Goal: Information Seeking & Learning: Compare options

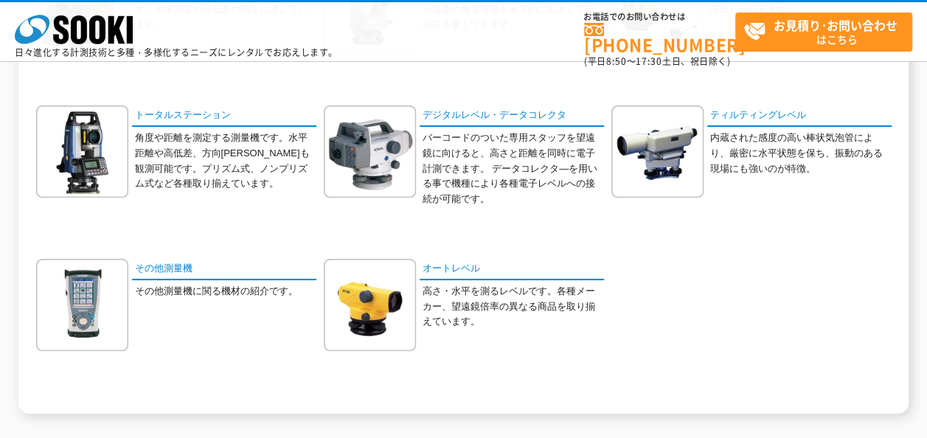
scroll to position [276, 0]
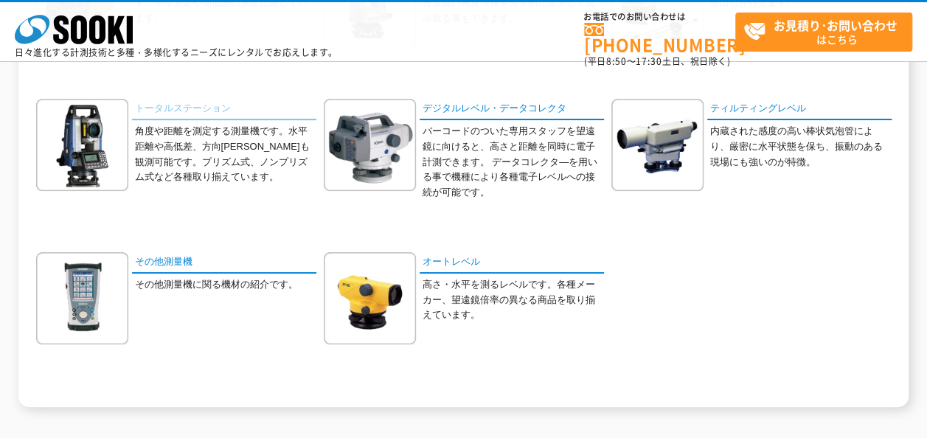
click at [177, 111] on link "トータルステーション" at bounding box center [224, 109] width 184 height 21
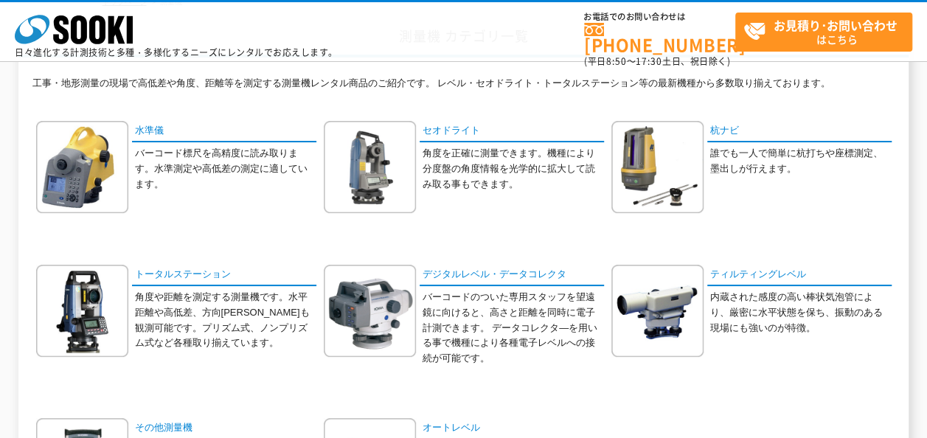
scroll to position [118, 0]
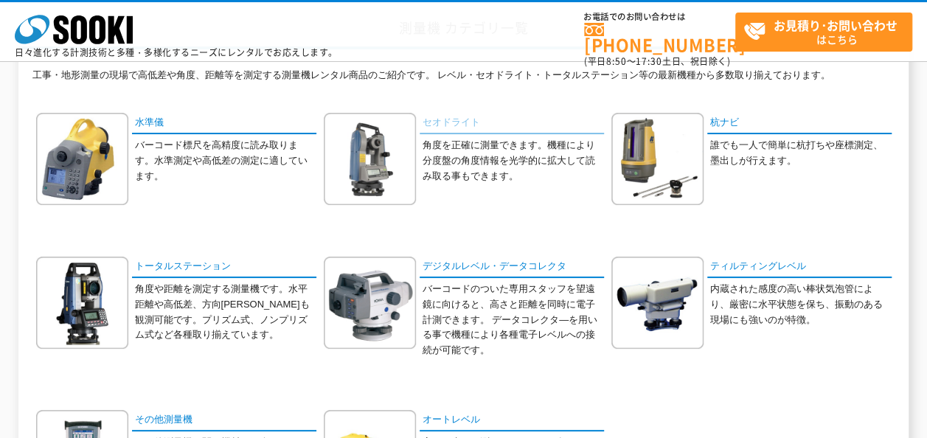
click at [444, 116] on link "セオドライト" at bounding box center [511, 123] width 184 height 21
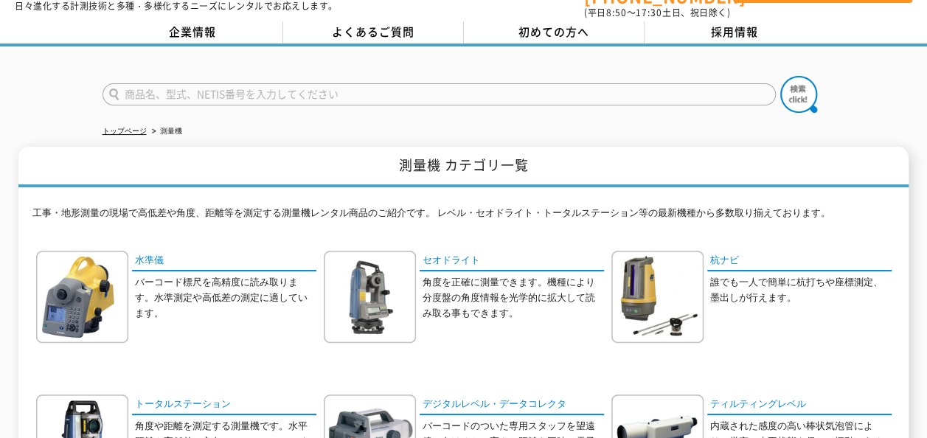
scroll to position [0, 0]
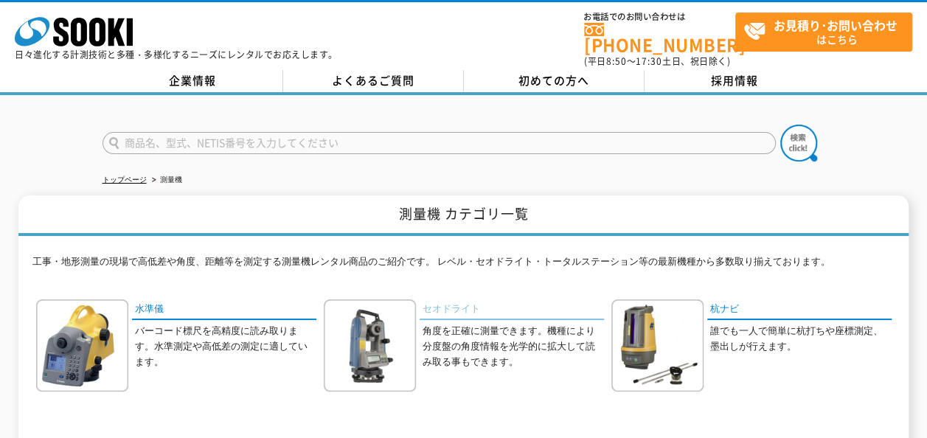
click at [457, 299] on link "セオドライト" at bounding box center [511, 309] width 184 height 21
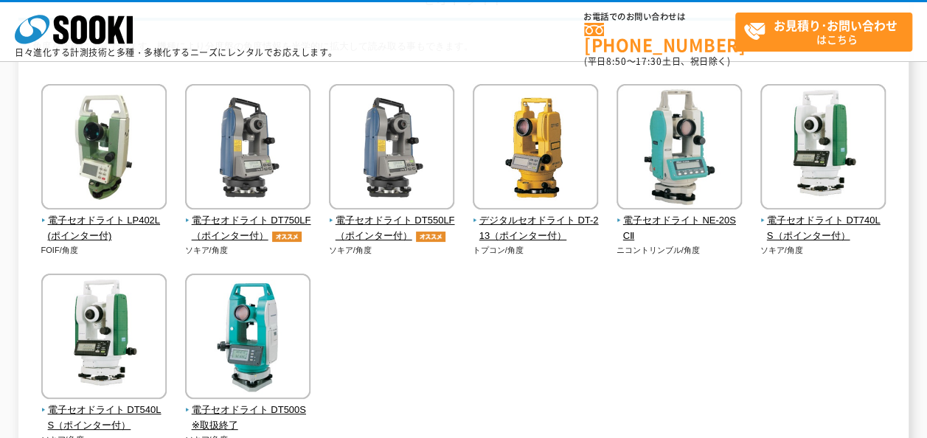
scroll to position [147, 0]
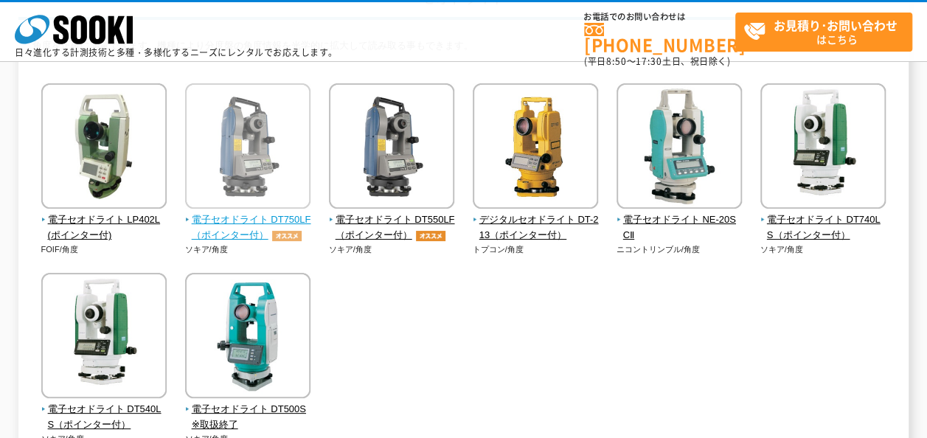
click at [234, 223] on span "電子セオドライト DT750LF（ポインター付）" at bounding box center [248, 227] width 126 height 31
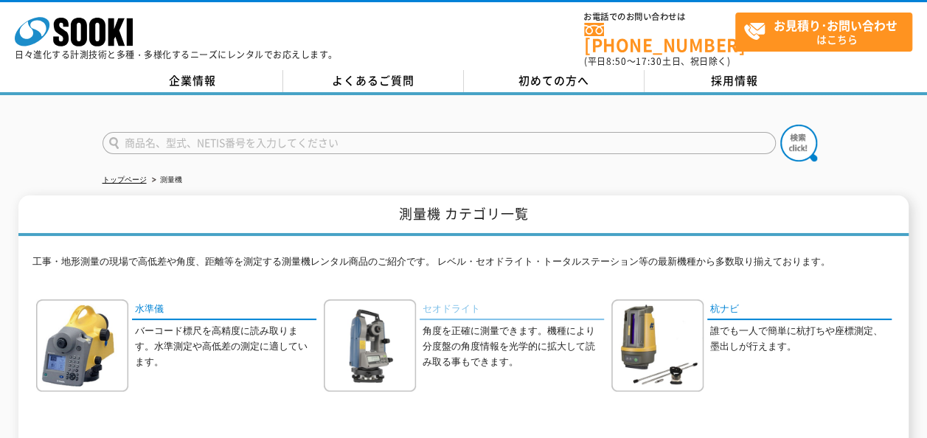
click at [460, 299] on link "セオドライト" at bounding box center [511, 309] width 184 height 21
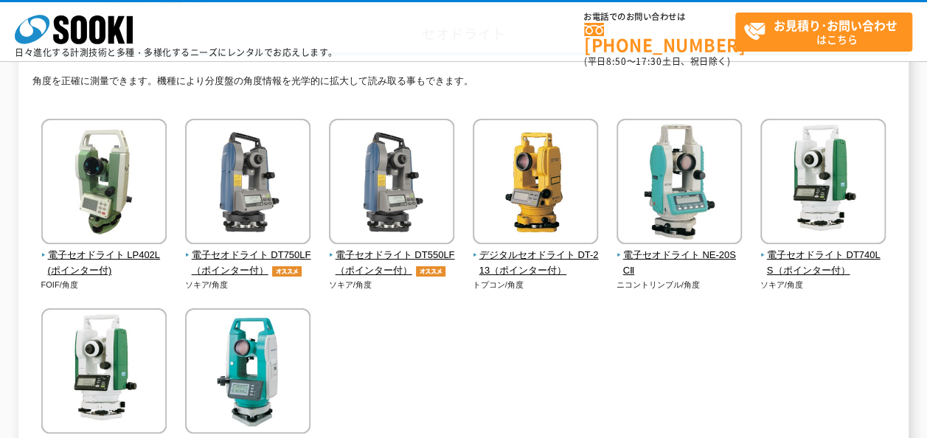
scroll to position [118, 0]
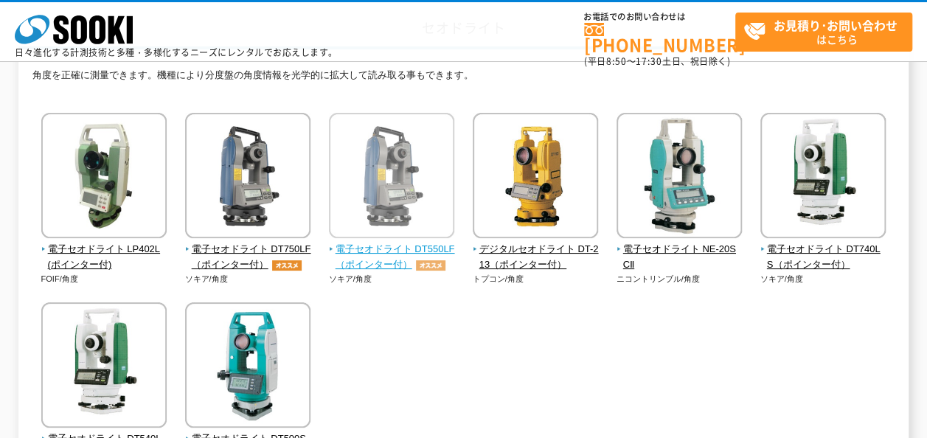
click at [392, 249] on span "電子セオドライト DT550LF（ポインター付）" at bounding box center [392, 257] width 126 height 31
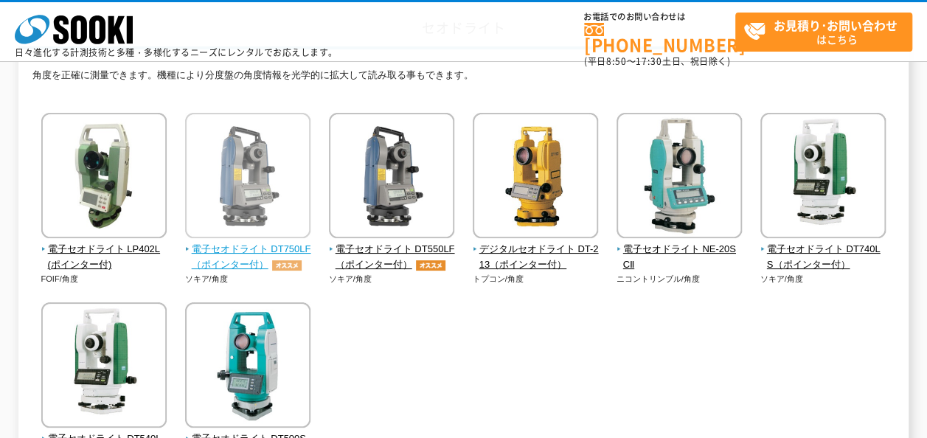
click at [266, 250] on span "電子セオドライト DT750LF（ポインター付）" at bounding box center [248, 257] width 126 height 31
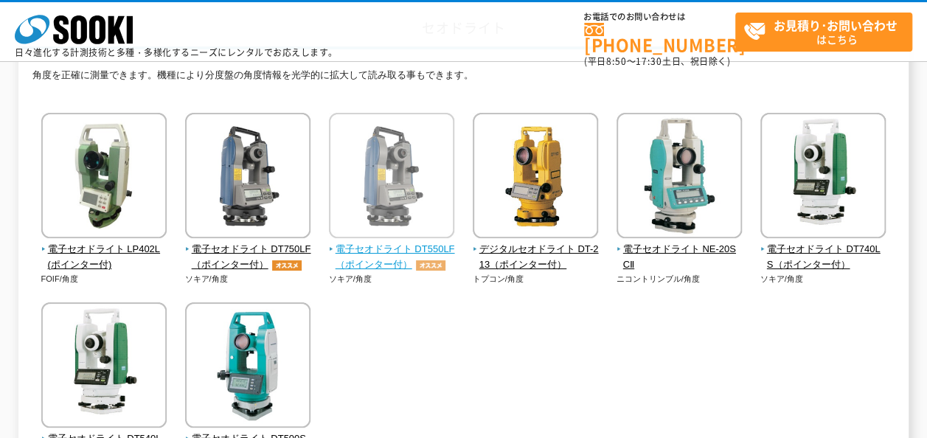
click at [384, 260] on span "電子セオドライト DT550LF（ポインター付）" at bounding box center [392, 257] width 126 height 31
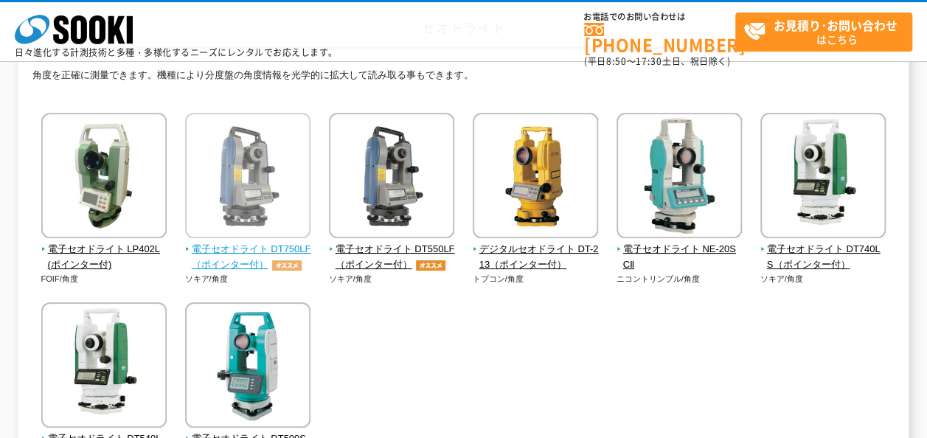
click at [263, 251] on span "電子セオドライト DT750LF（ポインター付）" at bounding box center [248, 257] width 126 height 31
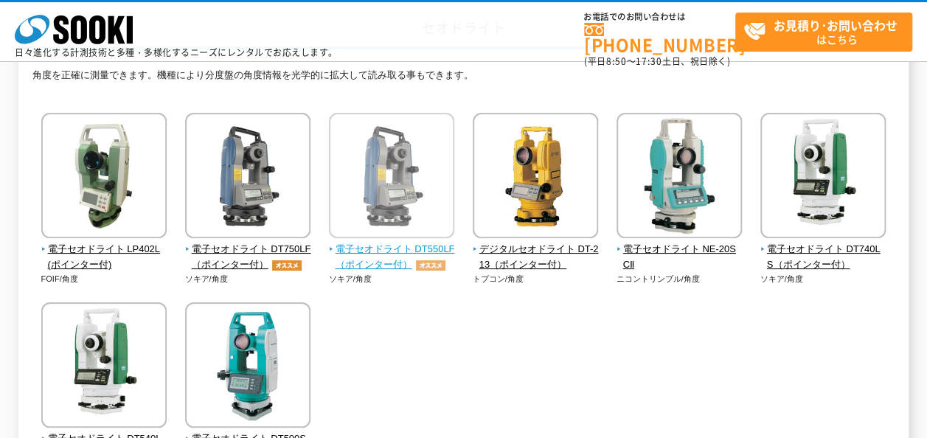
click at [378, 260] on span "電子セオドライト DT550LF（ポインター付）" at bounding box center [392, 257] width 126 height 31
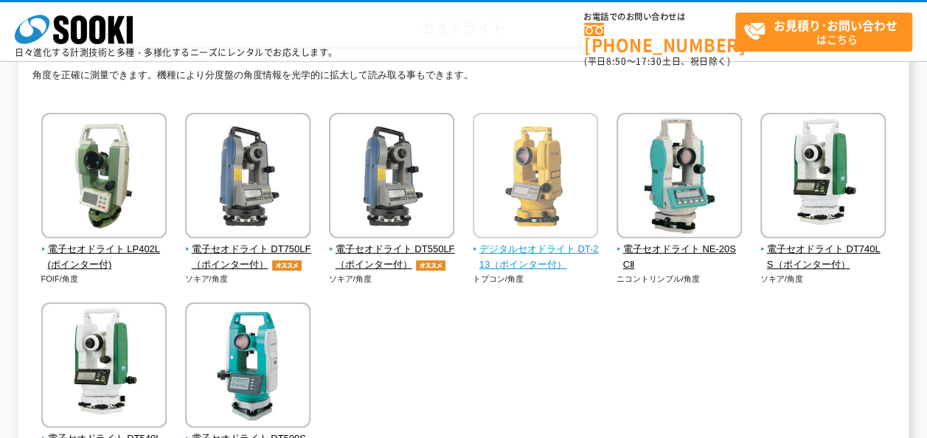
click at [538, 259] on span "デジタルセオドライト DT-213（ポインター付）" at bounding box center [536, 257] width 126 height 31
click at [535, 254] on span "デジタルセオドライト DT-213（ポインター付）" at bounding box center [536, 257] width 126 height 31
click at [534, 245] on span "デジタルセオドライト DT-213（ポインター付）" at bounding box center [536, 257] width 126 height 31
click at [535, 245] on span "デジタルセオドライト DT-213（ポインター付）" at bounding box center [536, 257] width 126 height 31
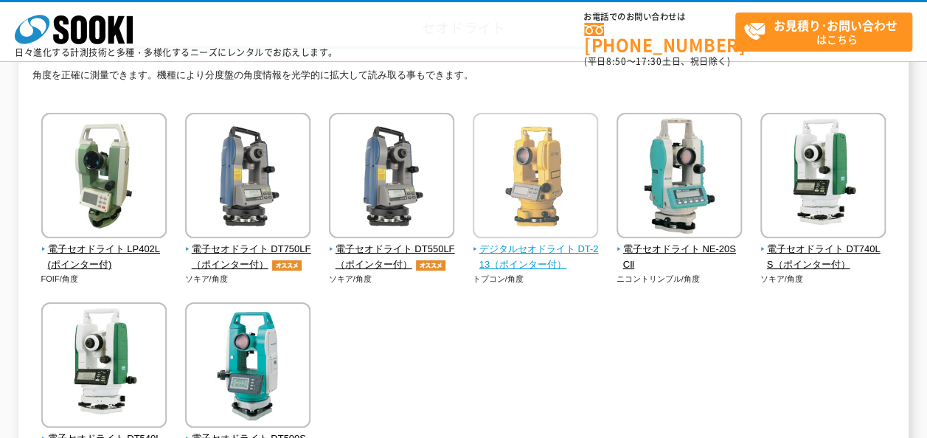
click at [535, 245] on span "デジタルセオドライト DT-213（ポインター付）" at bounding box center [536, 257] width 126 height 31
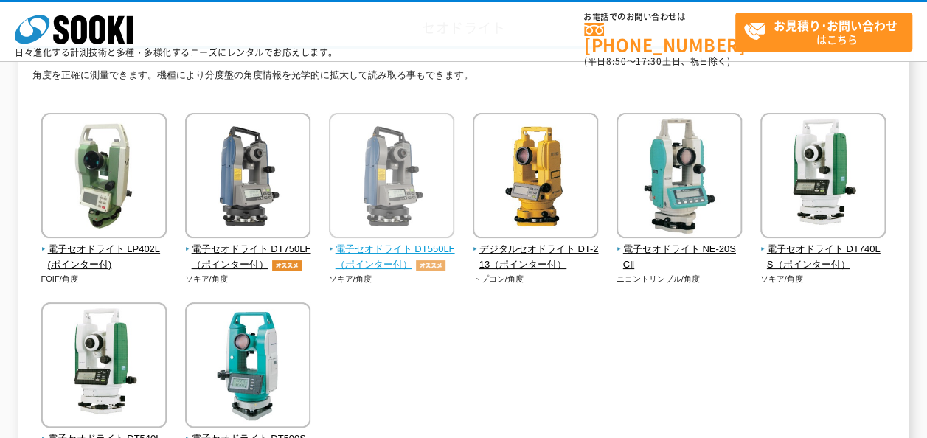
click at [414, 250] on span "電子セオドライト DT550LF（ポインター付）" at bounding box center [392, 257] width 126 height 31
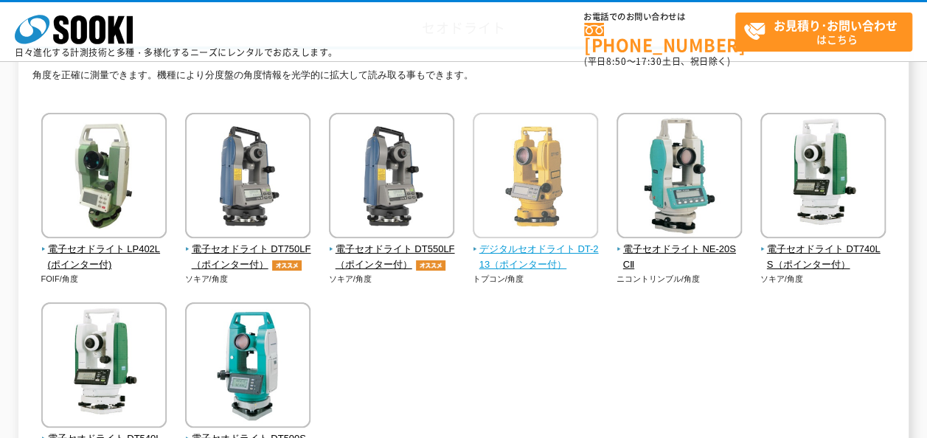
click at [515, 249] on span "デジタルセオドライト DT-213（ポインター付）" at bounding box center [536, 257] width 126 height 31
click at [521, 193] on img at bounding box center [535, 177] width 125 height 129
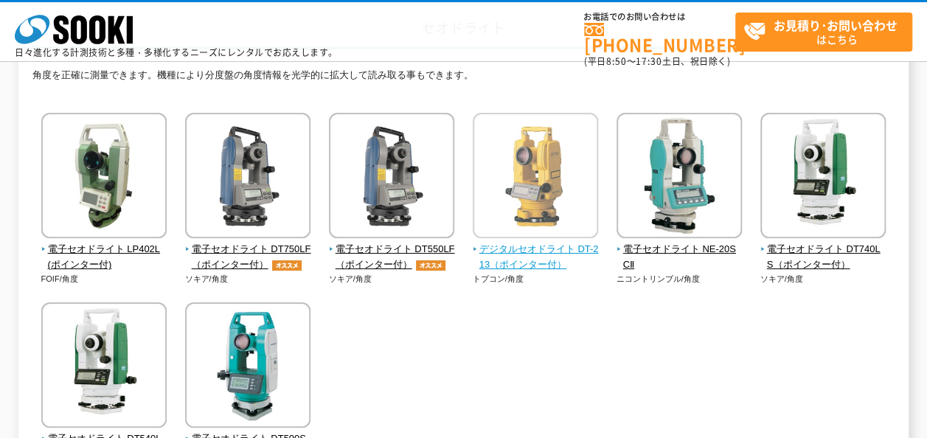
click at [521, 193] on img at bounding box center [535, 177] width 125 height 129
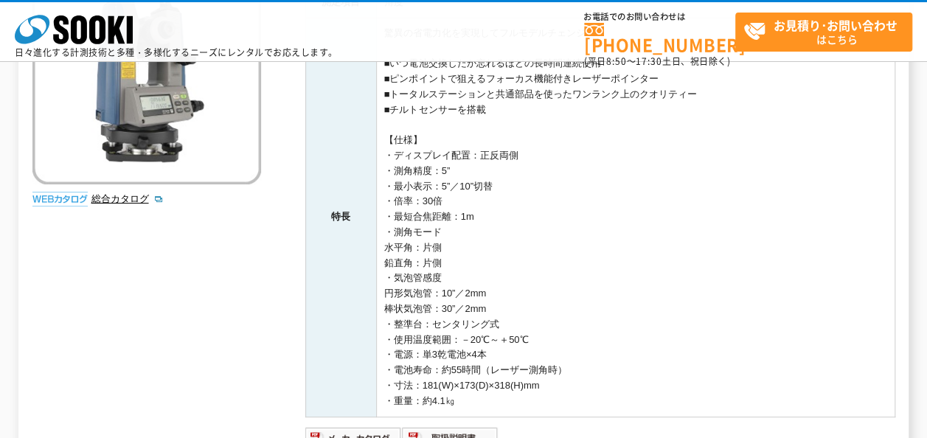
scroll to position [295, 0]
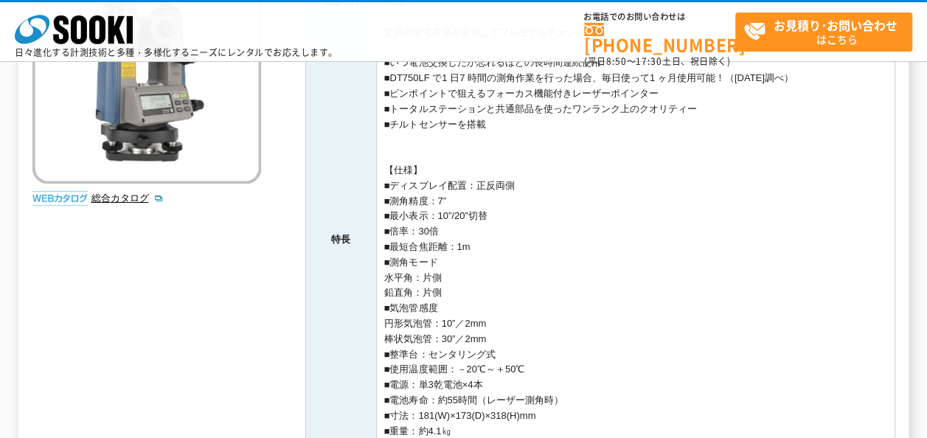
scroll to position [265, 0]
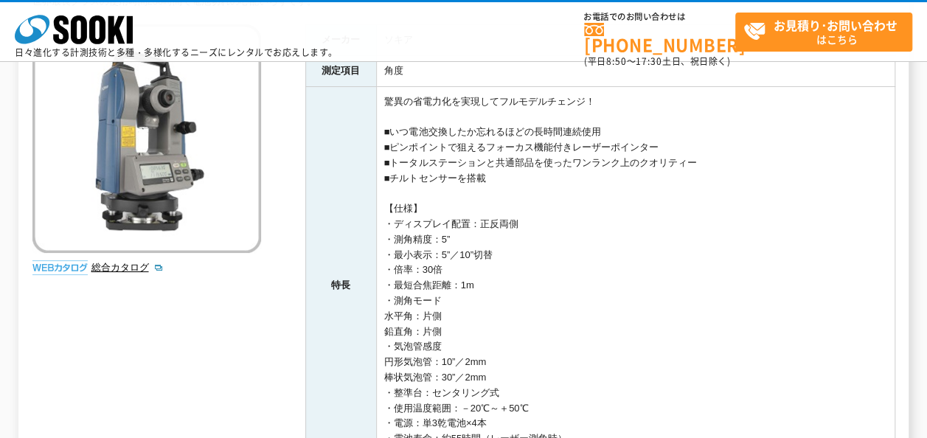
scroll to position [147, 0]
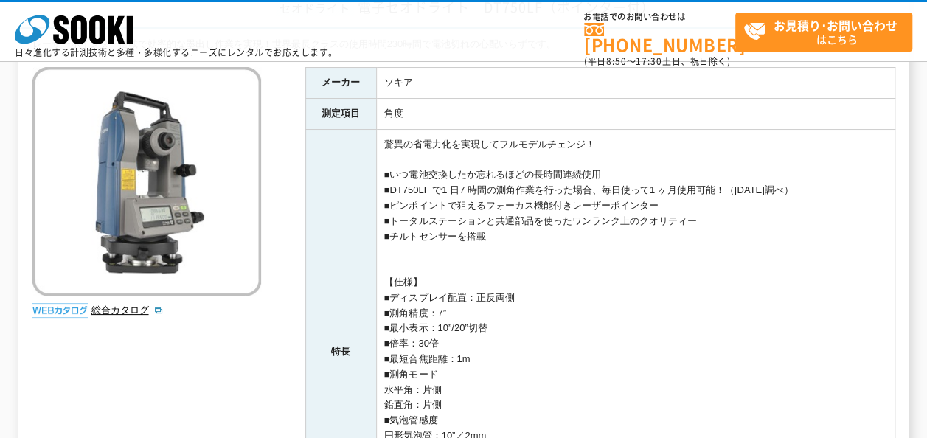
scroll to position [147, 0]
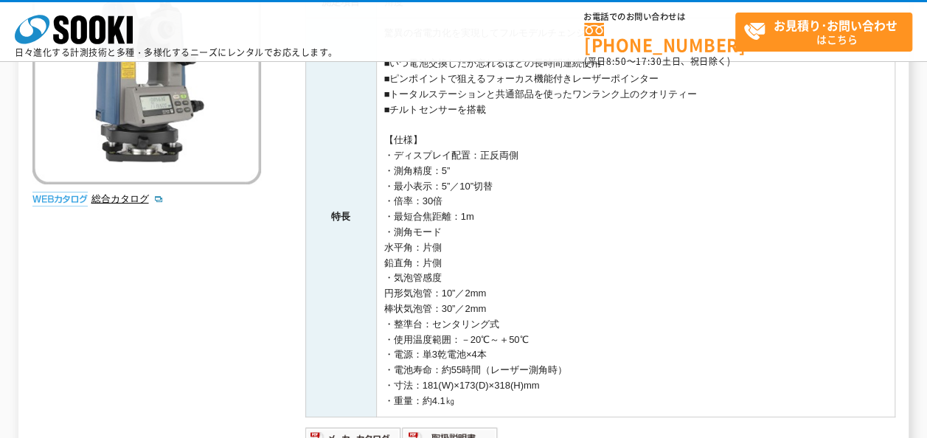
scroll to position [295, 0]
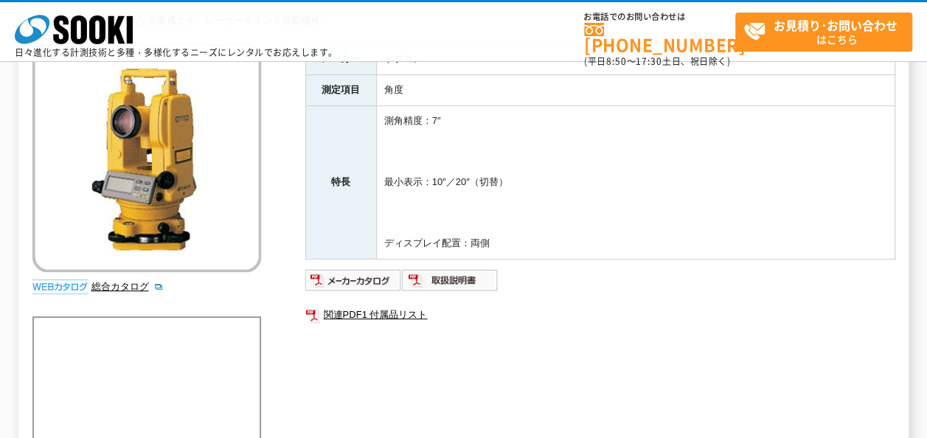
scroll to position [83, 0]
